Goal: Navigation & Orientation: Find specific page/section

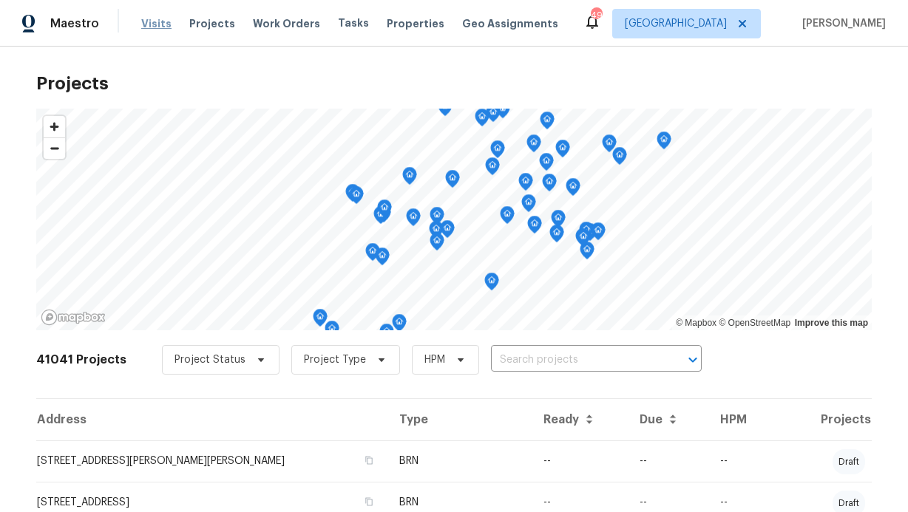
click at [163, 30] on span "Visits" at bounding box center [156, 24] width 30 height 16
